Goal: Task Accomplishment & Management: Use online tool/utility

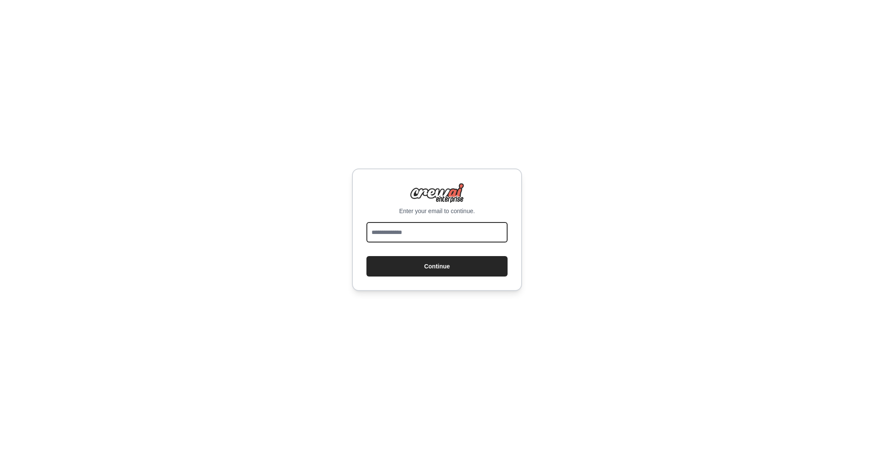
click at [424, 239] on input "email" at bounding box center [437, 232] width 141 height 20
type input "**********"
click at [486, 264] on button "Continue" at bounding box center [437, 266] width 141 height 20
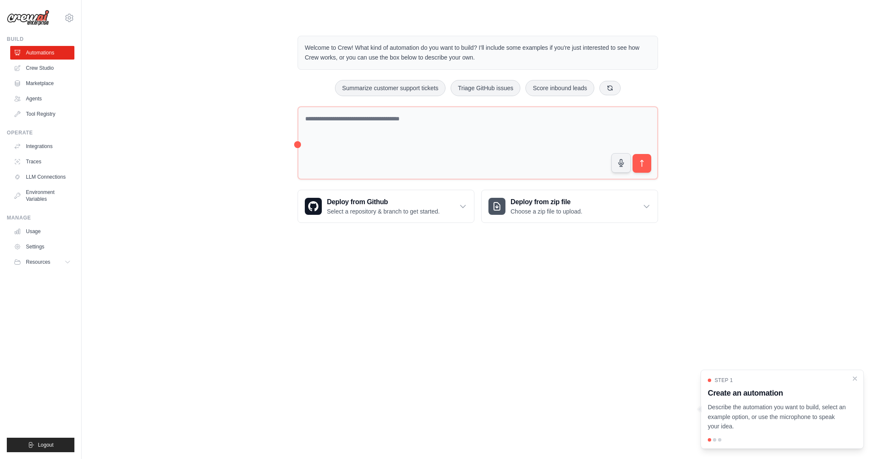
click at [222, 165] on div "Welcome to Crew! What kind of automation do you want to build? I'll include som…" at bounding box center [477, 129] width 765 height 214
click at [64, 15] on div "[EMAIL_ADDRESS][DOMAIN_NAME] Settings" at bounding box center [41, 13] width 68 height 27
click at [65, 17] on icon at bounding box center [69, 18] width 10 height 10
click at [117, 11] on main "Welcome to Crew! What kind of automation do you want to build? I'll include som…" at bounding box center [478, 122] width 793 height 245
click at [51, 68] on link "Crew Studio" at bounding box center [43, 68] width 64 height 14
